Goal: Information Seeking & Learning: Find specific fact

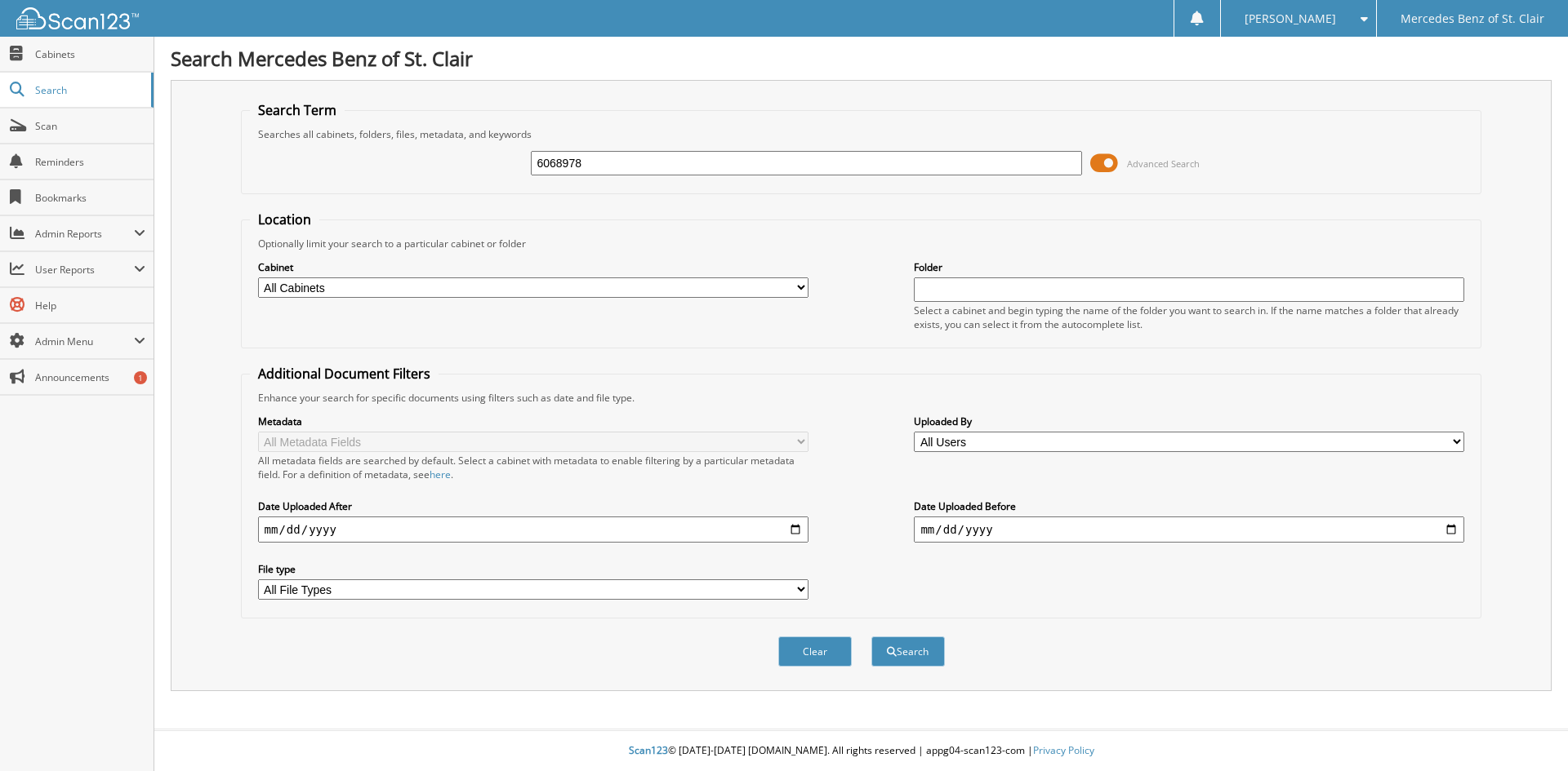
type input "6068978"
click at [871, 637] on button "Search" at bounding box center [907, 651] width 74 height 30
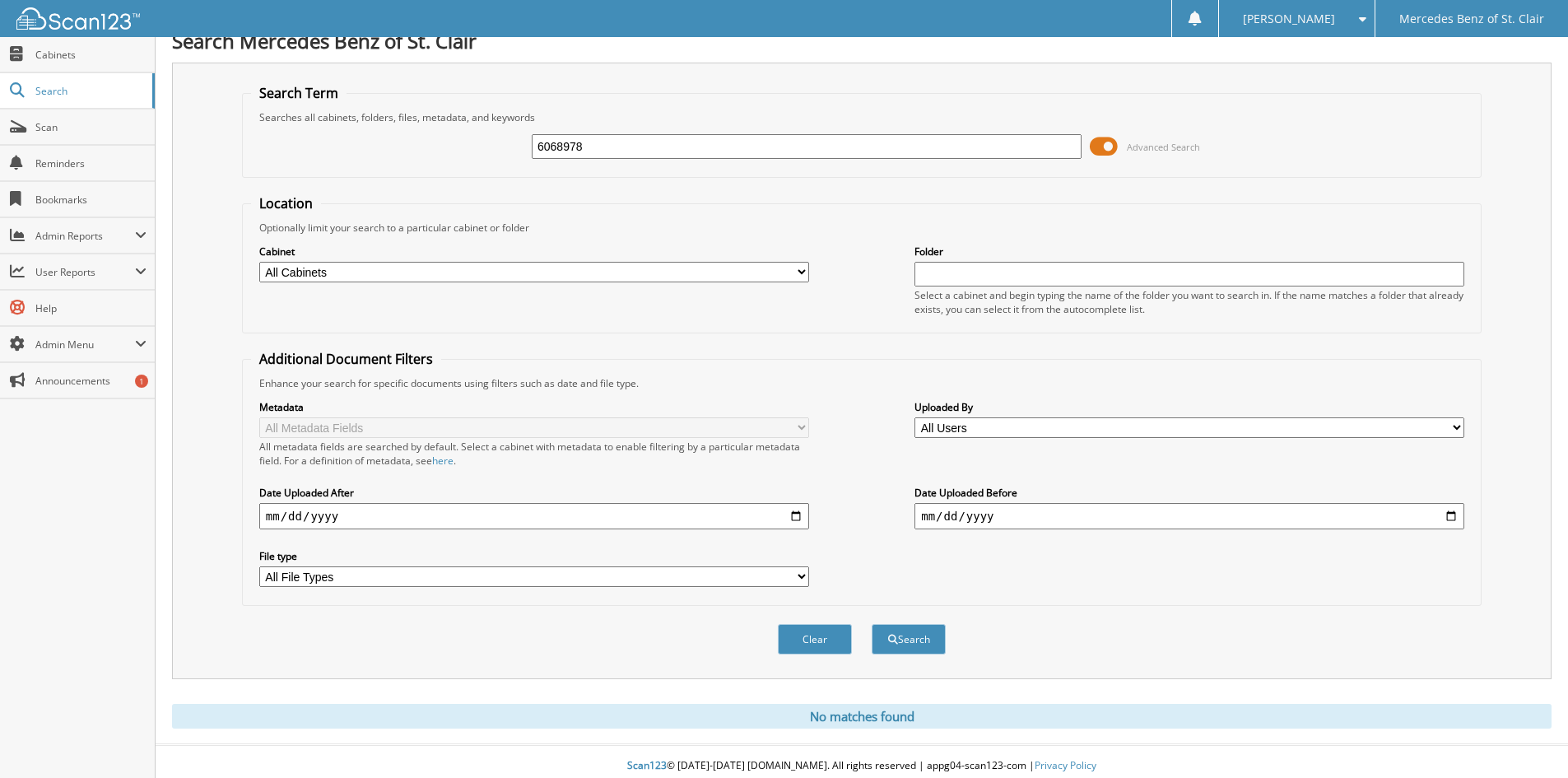
scroll to position [27, 0]
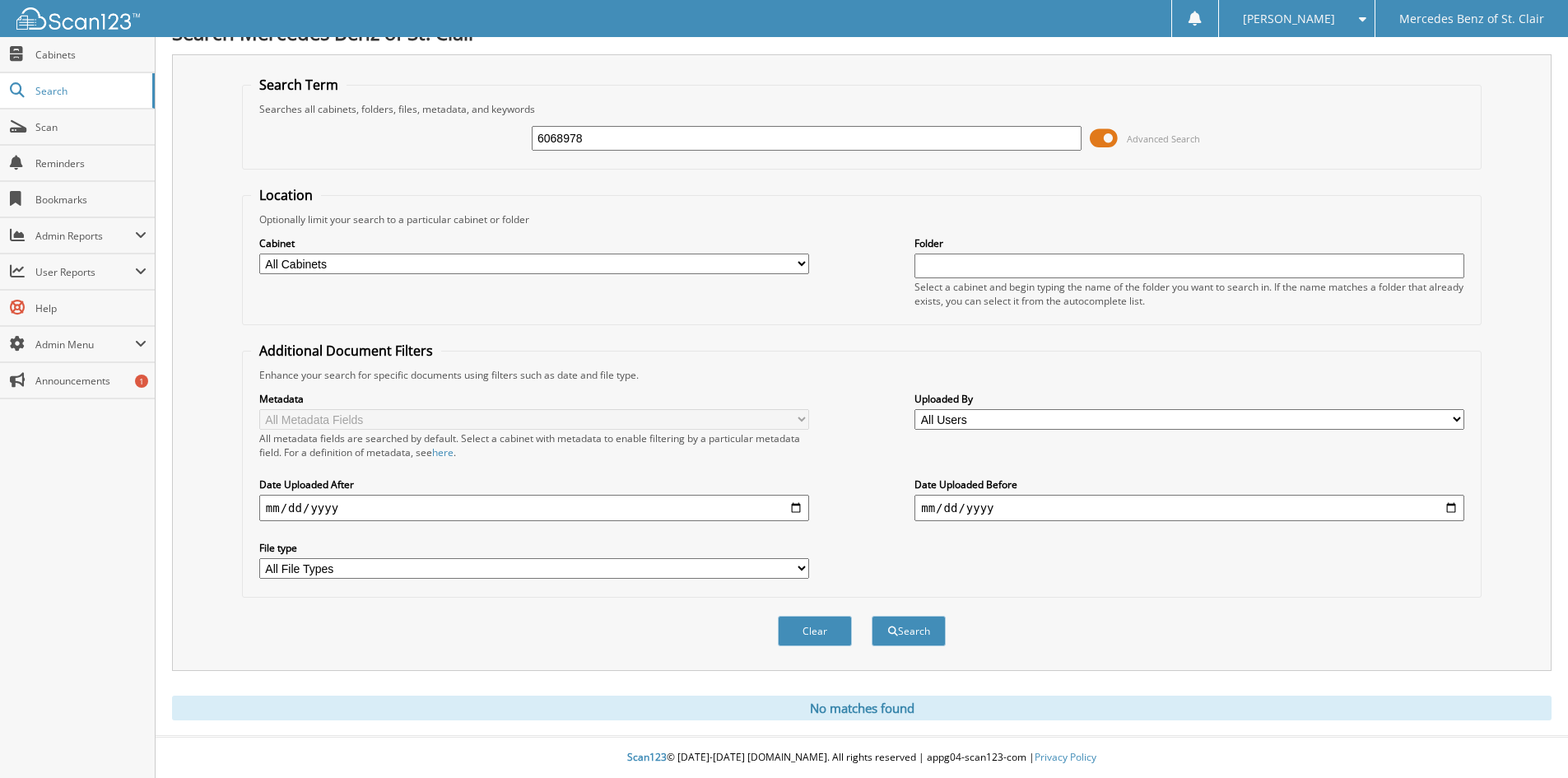
click at [647, 138] on input "6068978" at bounding box center [806, 138] width 550 height 25
drag, startPoint x: 647, startPoint y: 138, endPoint x: 610, endPoint y: 135, distance: 37.1
click at [610, 135] on input "6068978" at bounding box center [806, 138] width 550 height 25
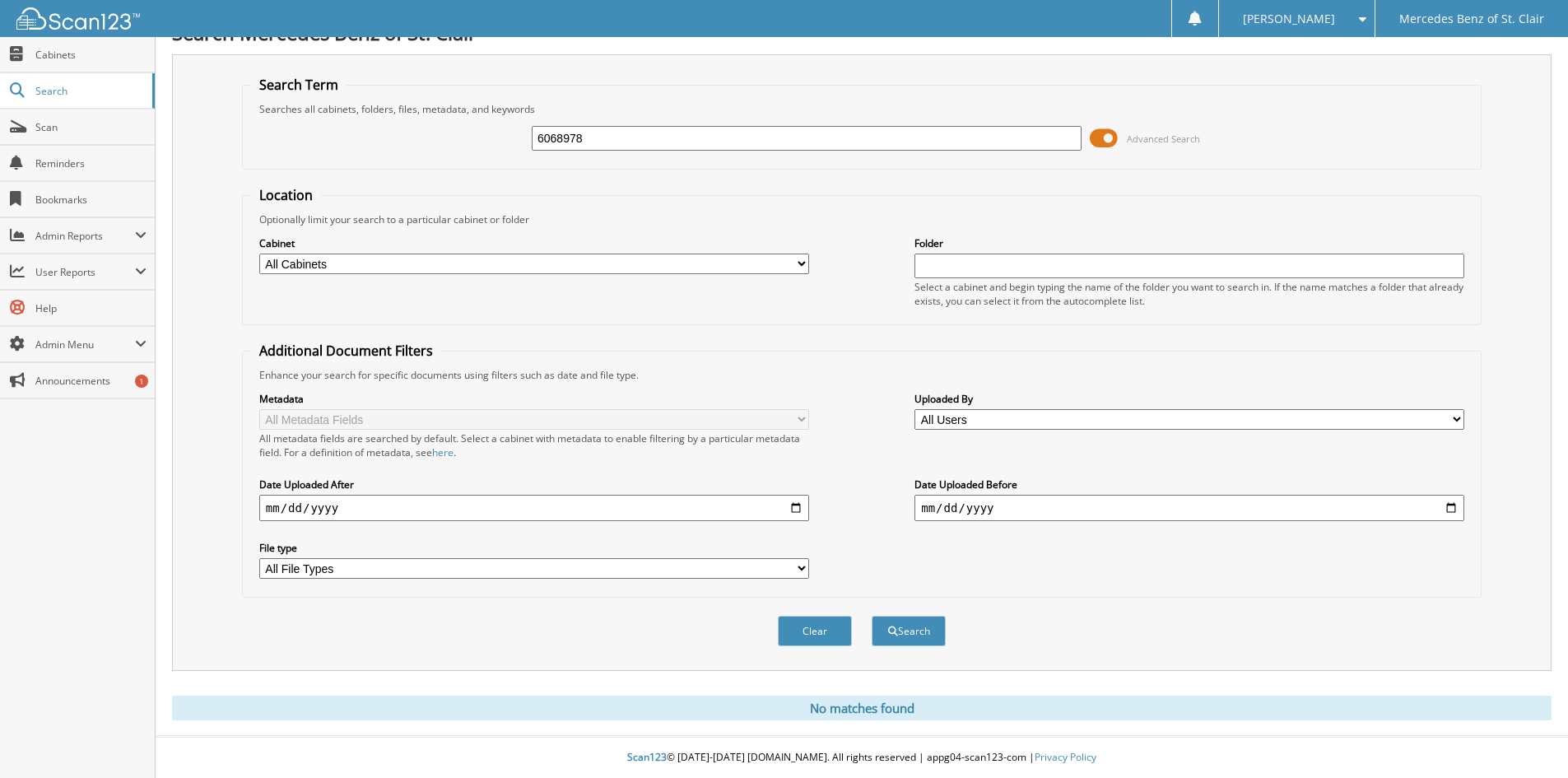
click at [610, 135] on input "6068978" at bounding box center [806, 138] width 550 height 25
paste input "20"
type input "6068920"
click at [872, 616] on button "Search" at bounding box center [908, 631] width 74 height 30
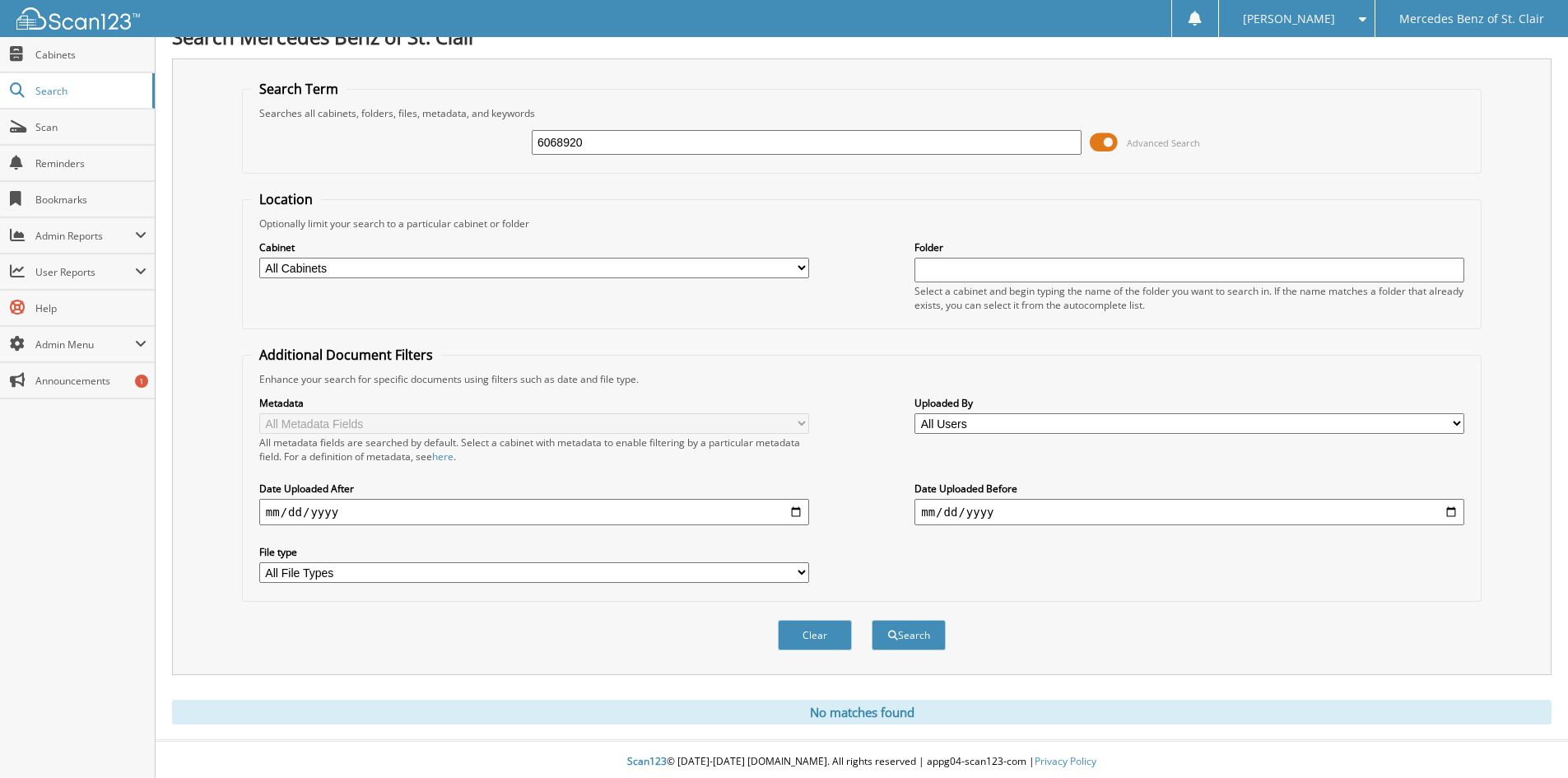
scroll to position [27, 0]
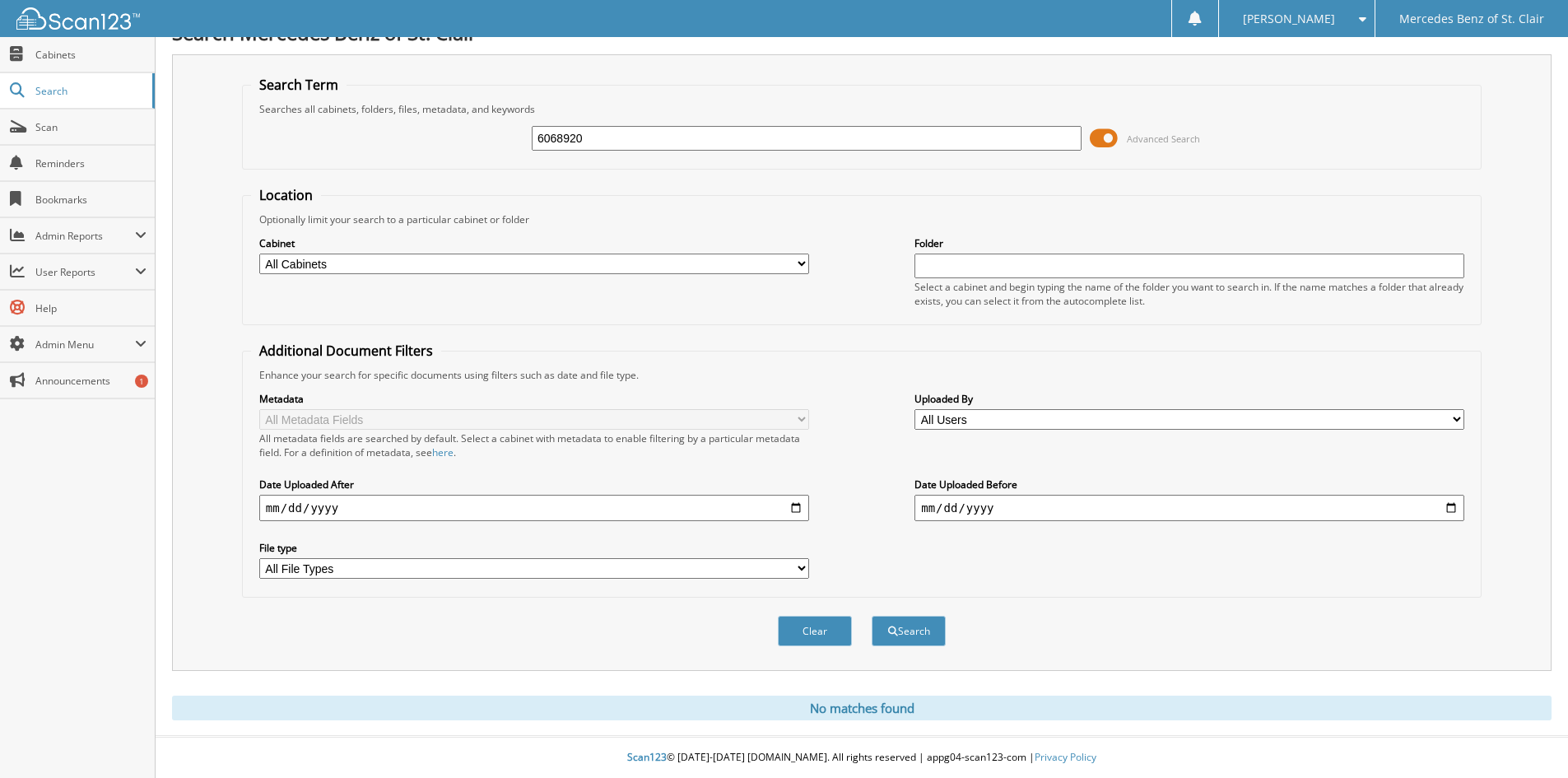
click at [653, 135] on input "6068920" at bounding box center [806, 138] width 550 height 25
paste input "7577"
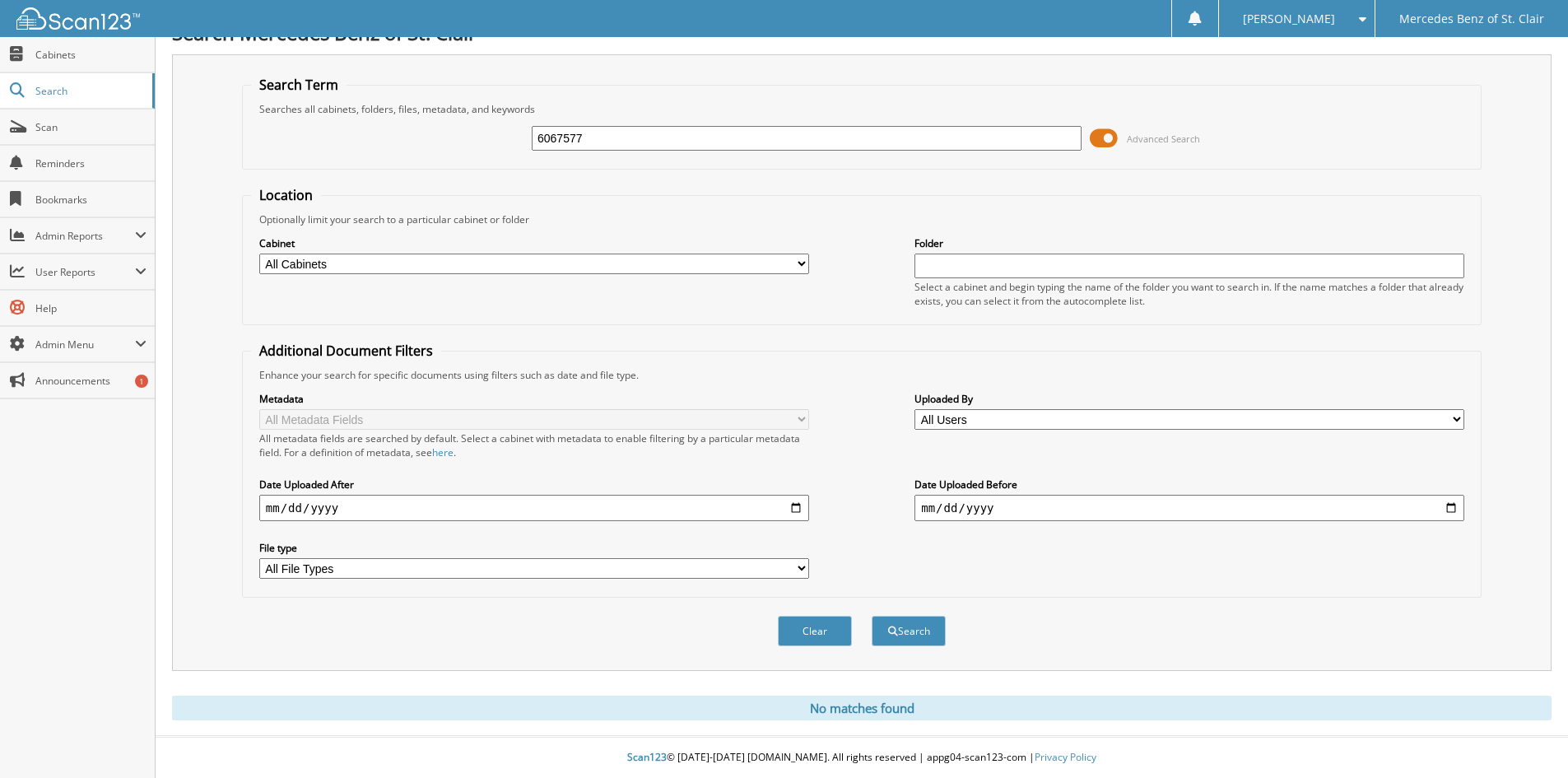
type input "6067577"
click at [872, 616] on button "Search" at bounding box center [908, 631] width 74 height 30
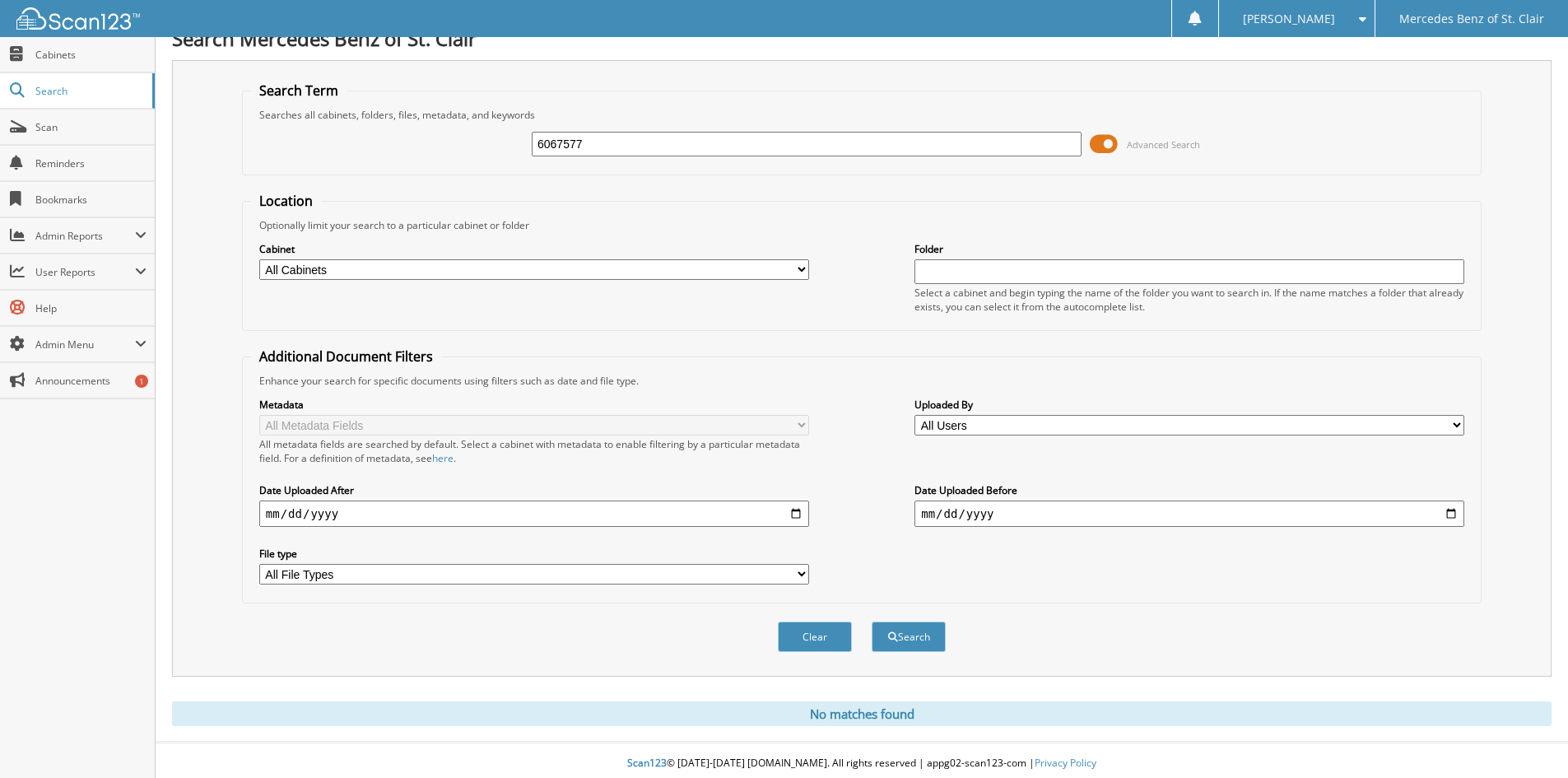
scroll to position [27, 0]
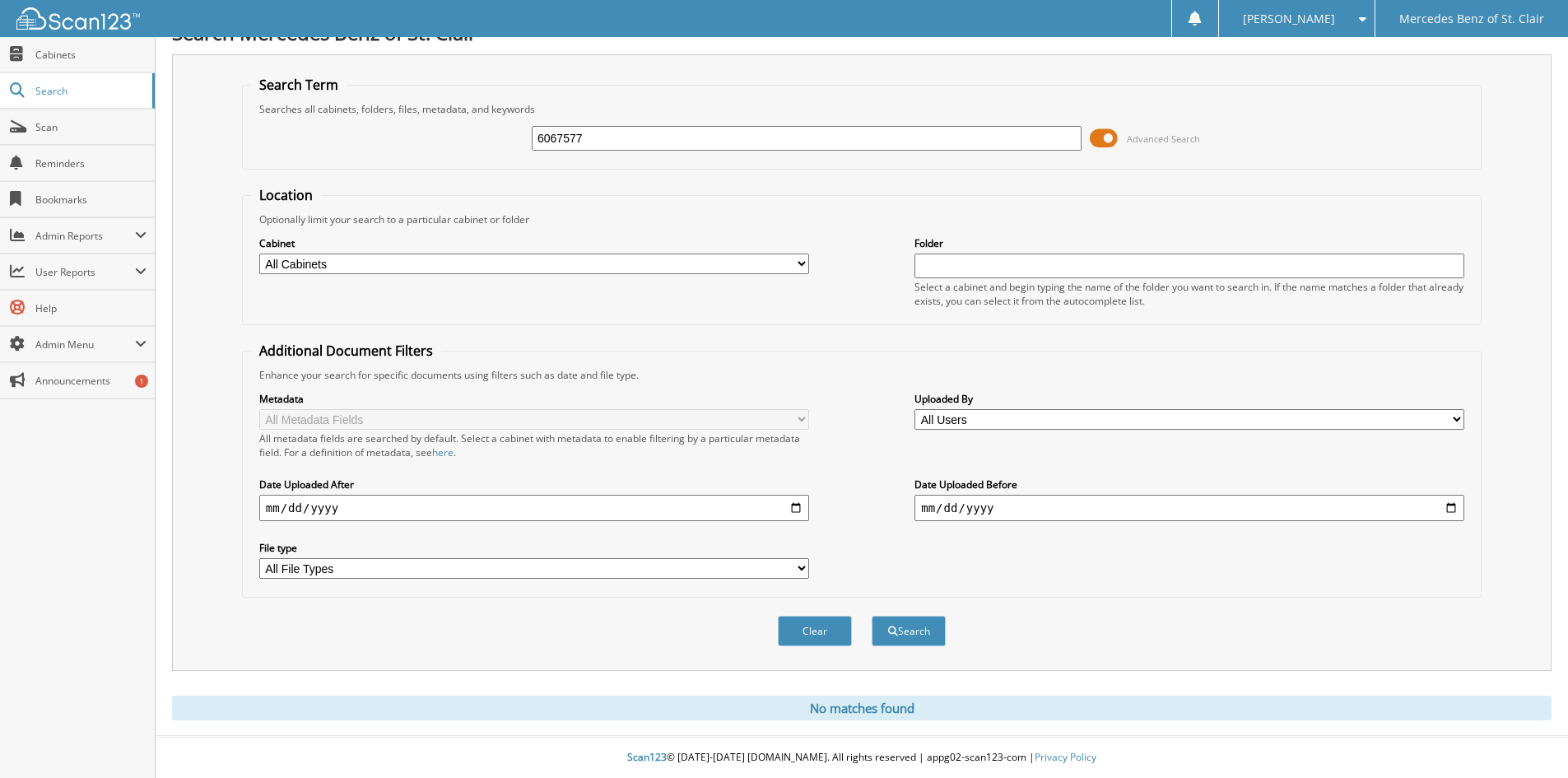
drag, startPoint x: 675, startPoint y: 140, endPoint x: 292, endPoint y: 134, distance: 383.0
click at [305, 134] on div "6067577 Advanced Search" at bounding box center [861, 138] width 1221 height 45
type input "6068974"
click at [872, 616] on button "Search" at bounding box center [908, 631] width 74 height 30
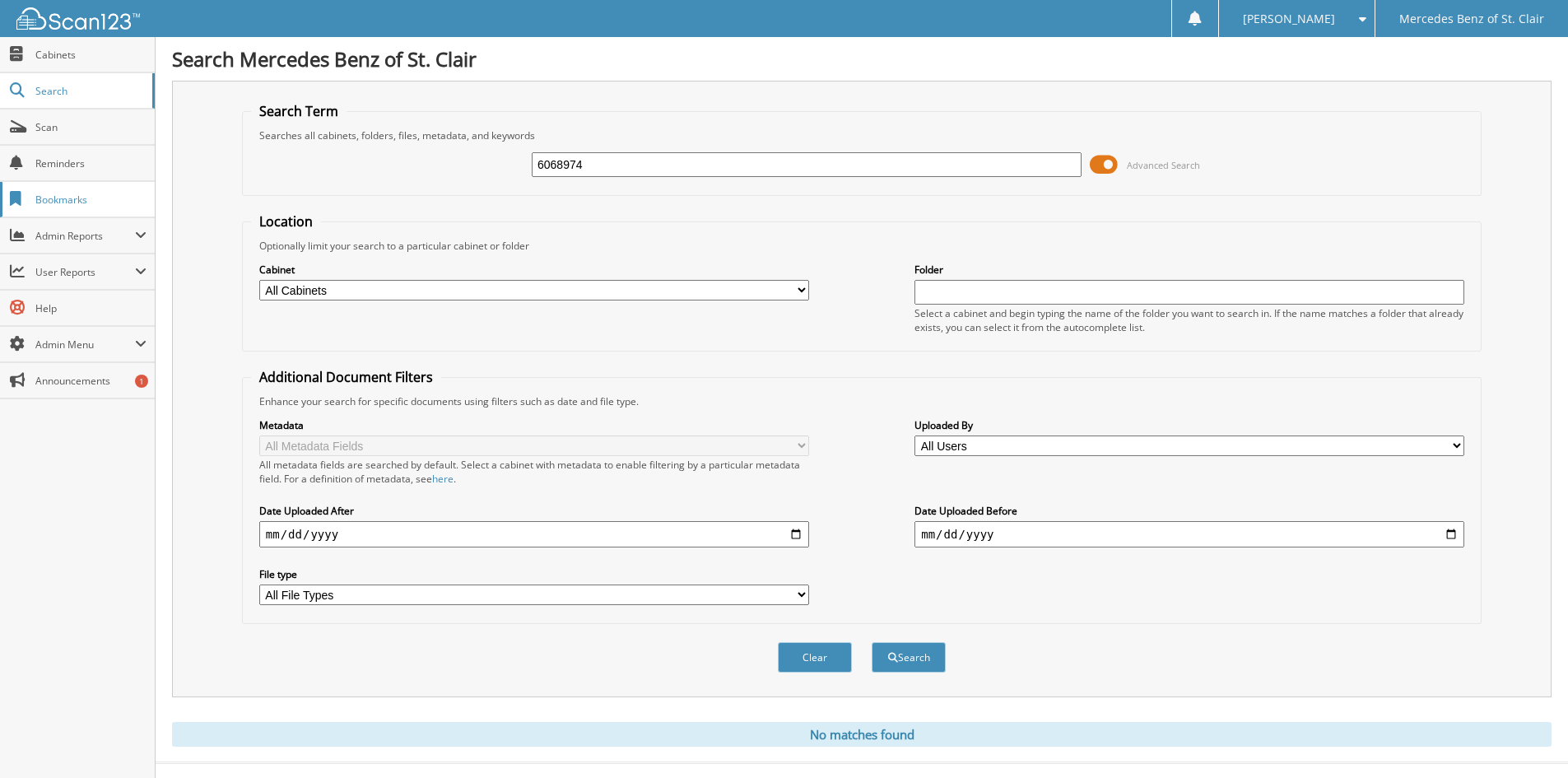
drag, startPoint x: 627, startPoint y: 168, endPoint x: 152, endPoint y: 185, distance: 475.3
click at [209, 184] on div "Search Term Searches all cabinets, folders, files, metadata, and keywords 60689…" at bounding box center [862, 389] width 1380 height 617
type input "6068679"
click at [872, 643] on button "Search" at bounding box center [908, 657] width 74 height 30
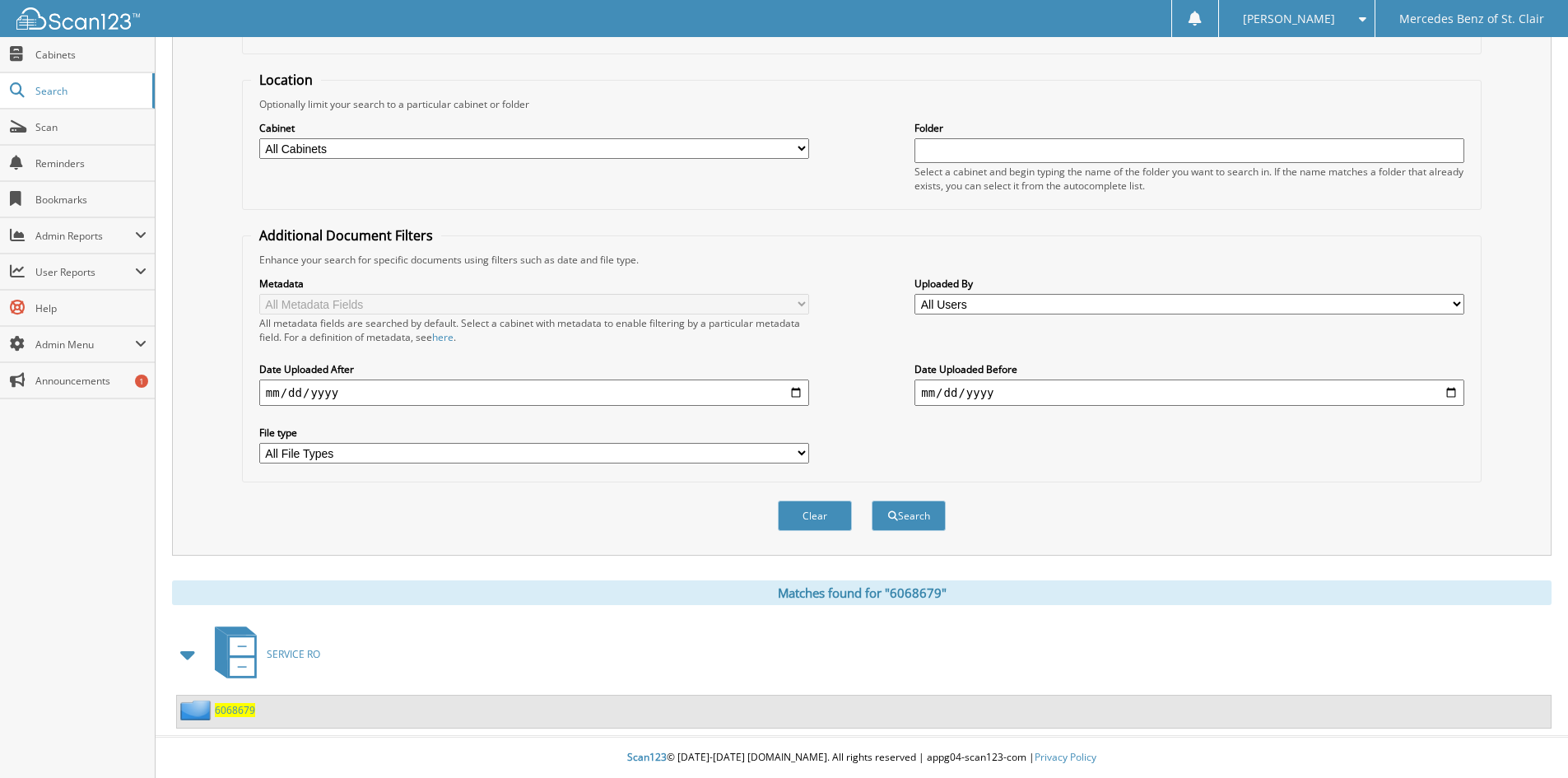
click at [247, 710] on span "6068679" at bounding box center [235, 709] width 40 height 14
